Goal: Find specific page/section: Find specific page/section

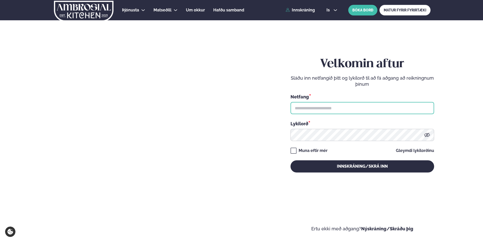
click at [318, 107] on input "text" at bounding box center [363, 108] width 144 height 12
type input "**********"
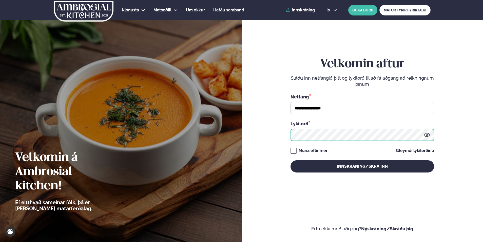
click at [291, 160] on button "Innskráning/Skrá inn" at bounding box center [363, 166] width 144 height 12
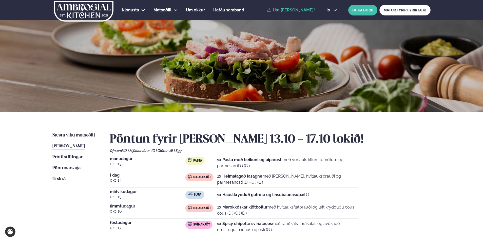
scroll to position [25, 0]
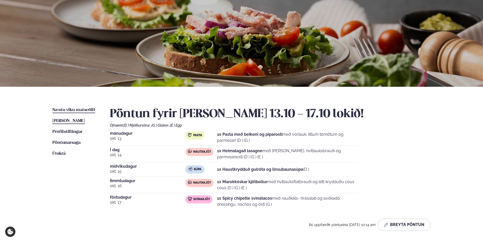
click at [71, 111] on span "Næstu viku matseðill" at bounding box center [73, 110] width 43 height 4
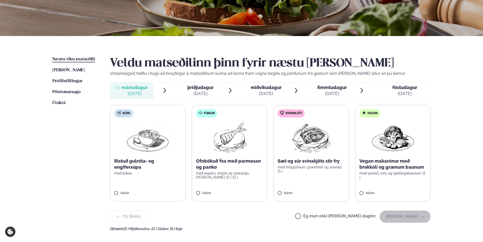
scroll to position [101, 0]
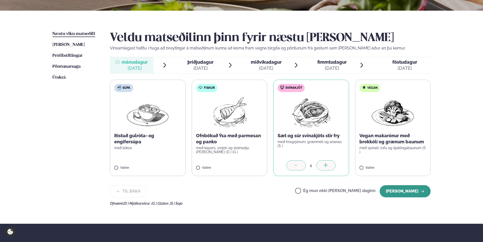
click at [402, 189] on button "[PERSON_NAME]" at bounding box center [405, 191] width 51 height 12
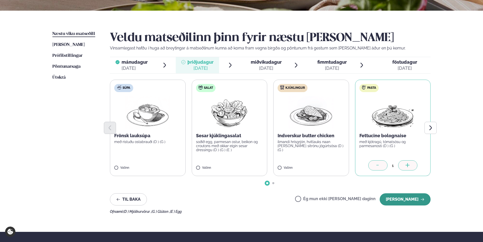
click at [400, 201] on button "[PERSON_NAME]" at bounding box center [405, 199] width 51 height 12
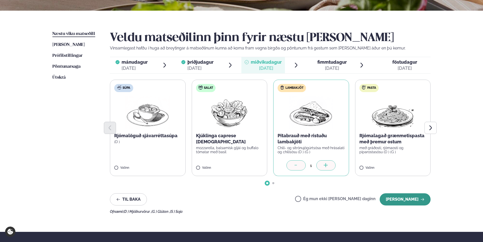
click at [398, 198] on button "[PERSON_NAME]" at bounding box center [405, 199] width 51 height 12
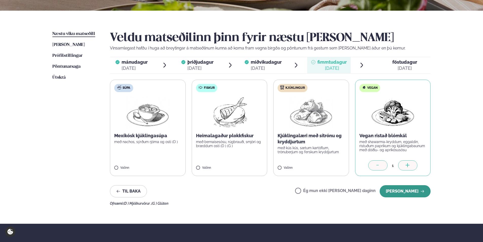
click at [399, 187] on button "[PERSON_NAME]" at bounding box center [405, 191] width 51 height 12
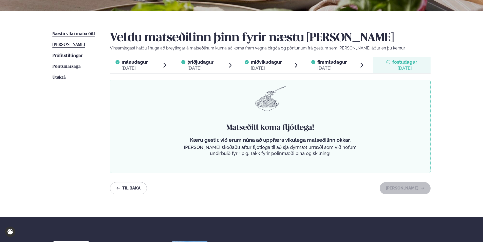
click at [77, 45] on span "[PERSON_NAME]" at bounding box center [68, 45] width 32 height 4
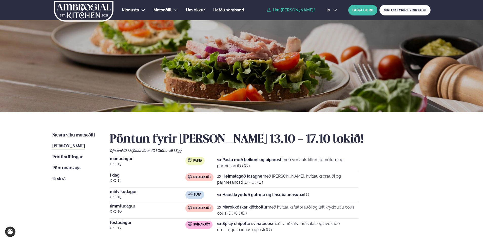
scroll to position [25, 0]
